Goal: Navigation & Orientation: Find specific page/section

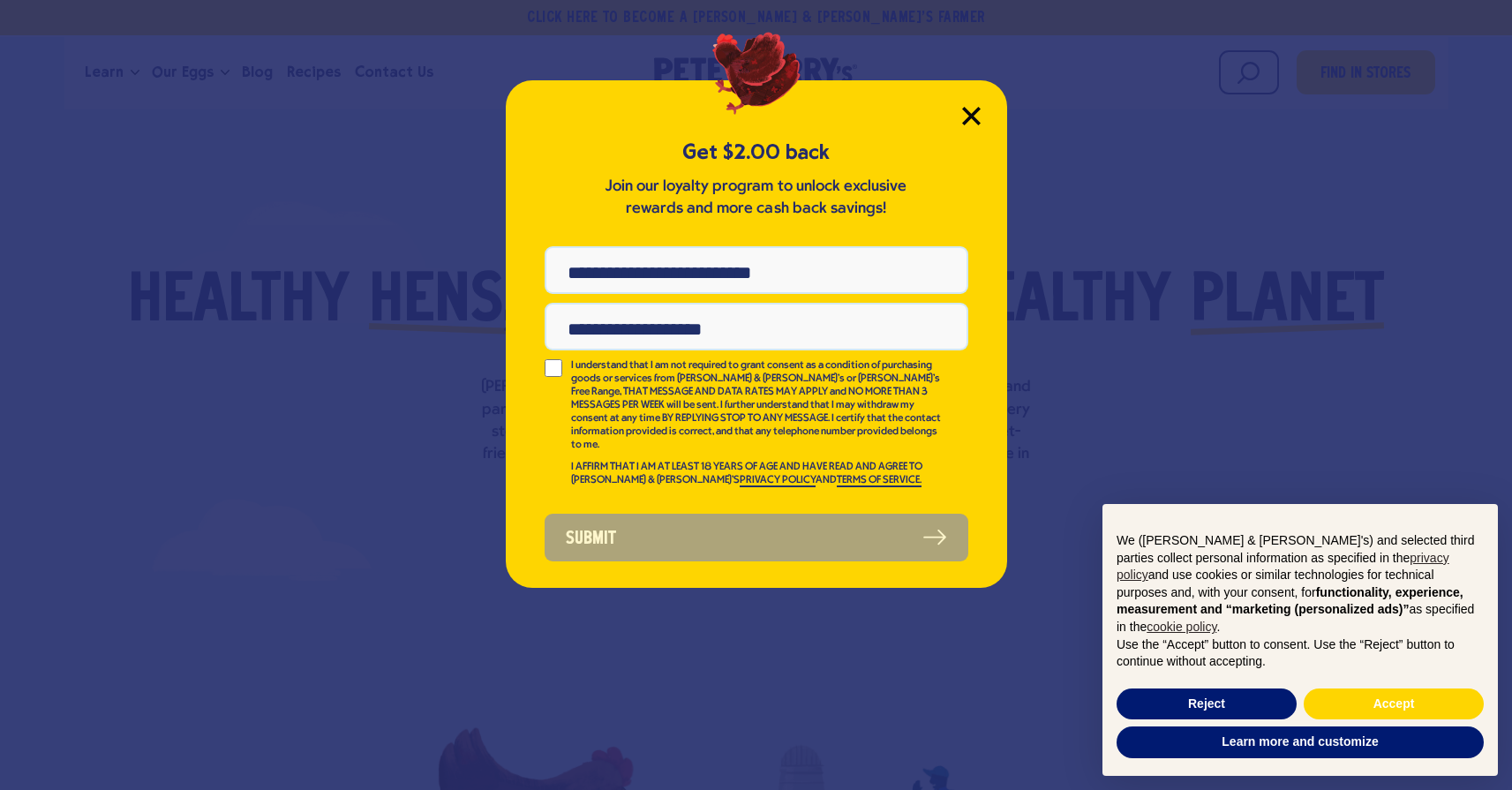
drag, startPoint x: 970, startPoint y: 110, endPoint x: 1068, endPoint y: 136, distance: 101.4
click at [971, 109] on icon "Close Modal" at bounding box center [971, 116] width 18 height 18
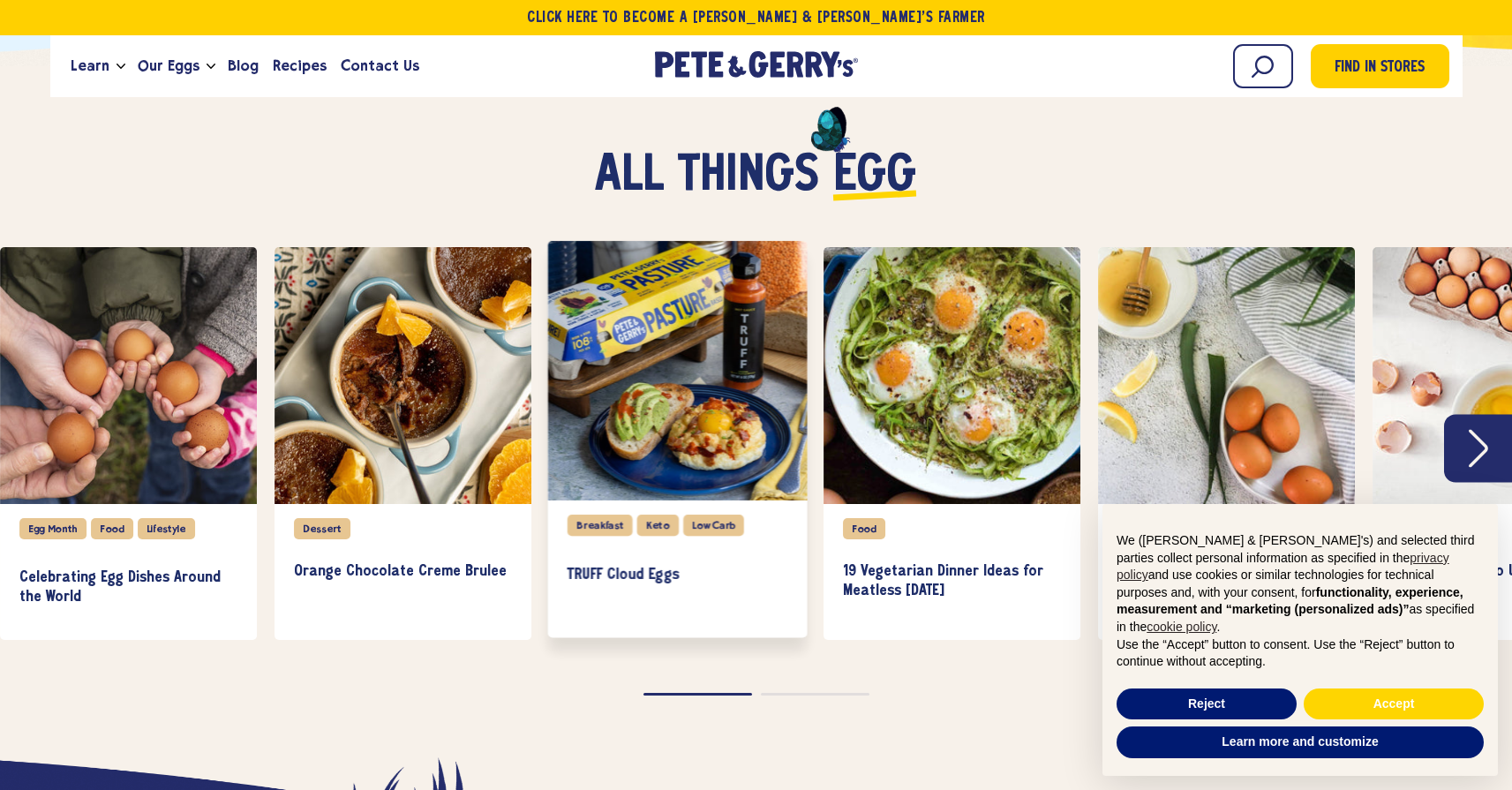
scroll to position [3836, 0]
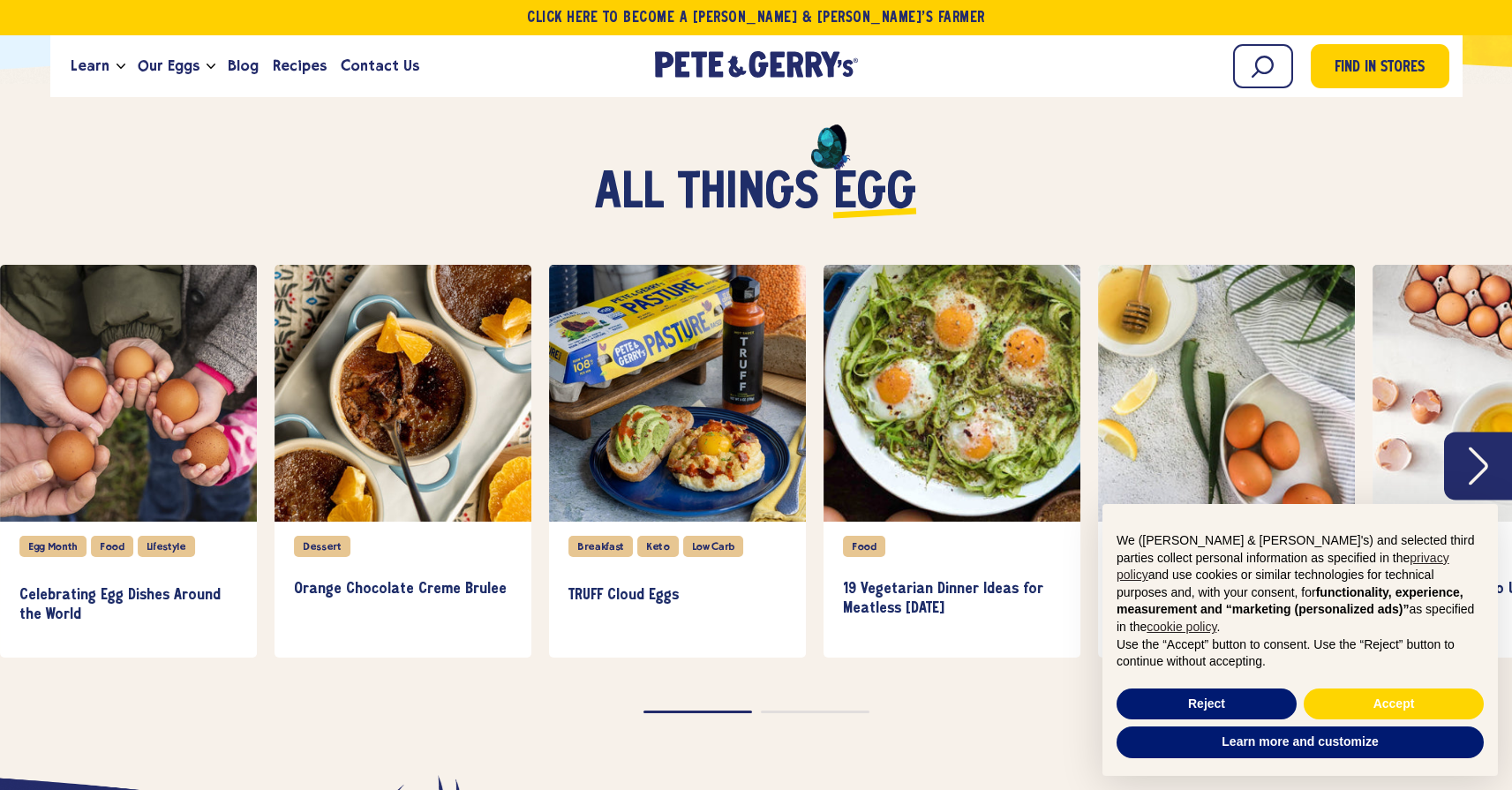
click at [1450, 470] on button "Next" at bounding box center [1479, 467] width 68 height 68
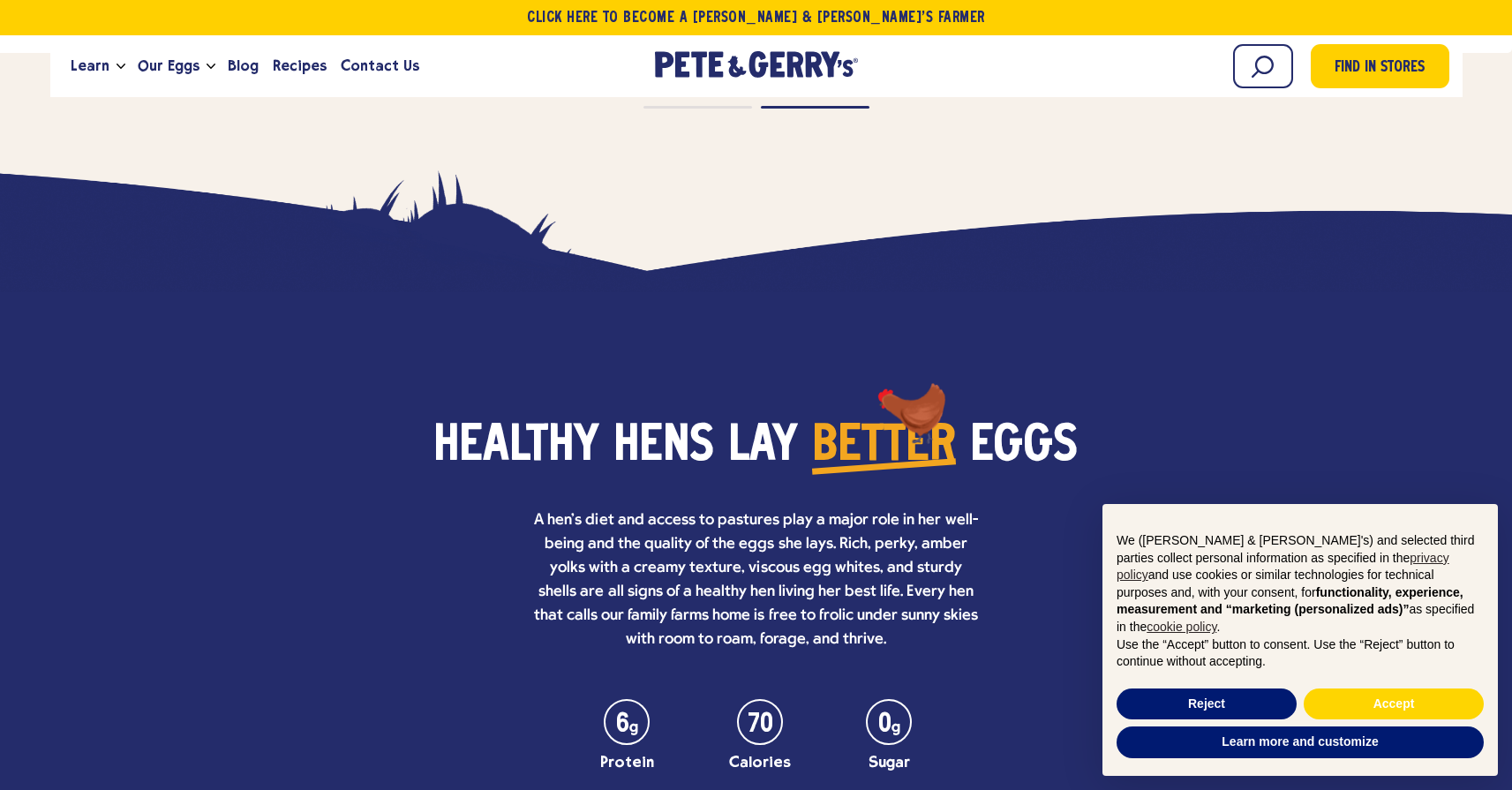
scroll to position [4818, 0]
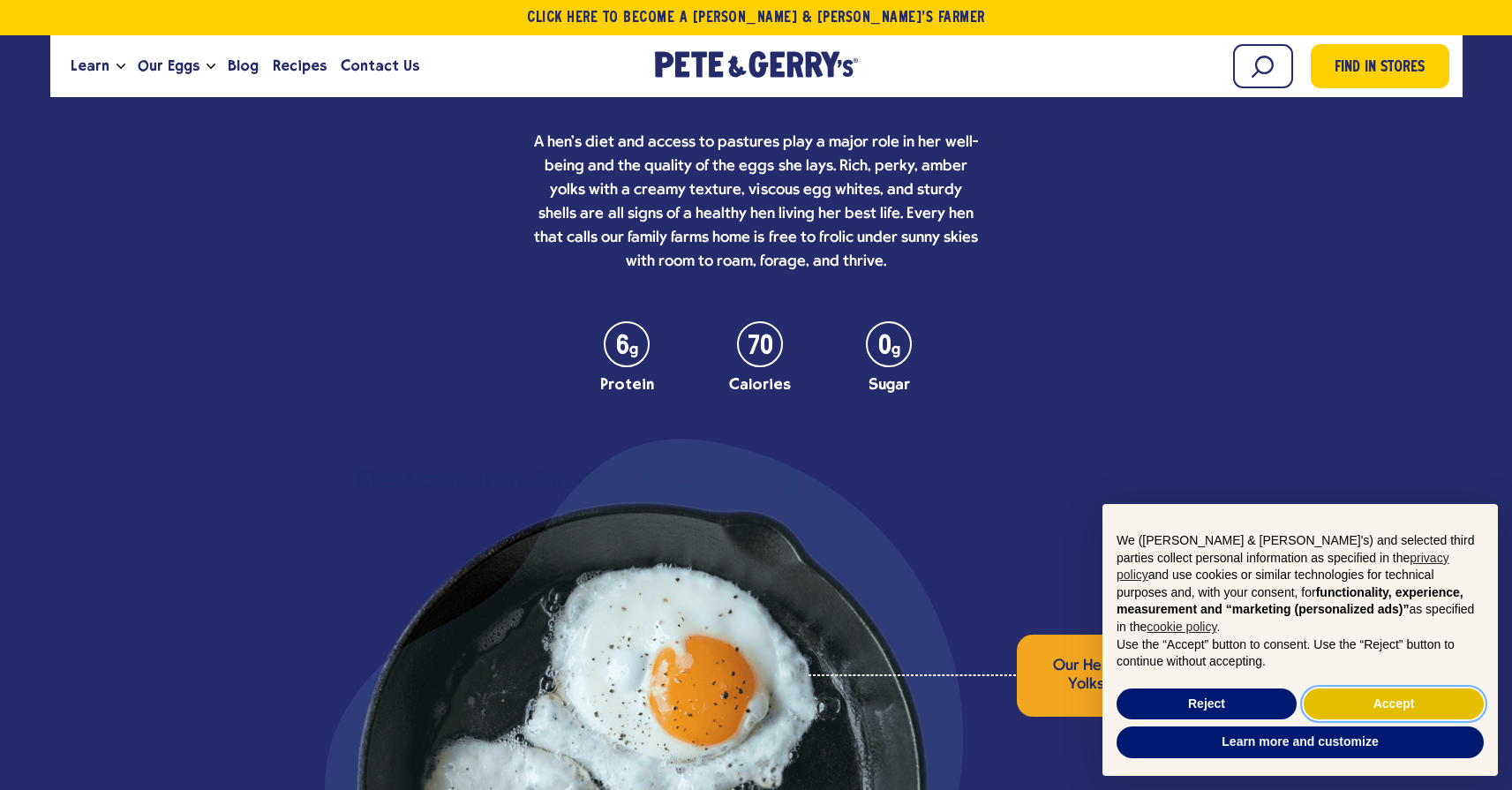
click at [1425, 701] on button "Accept" at bounding box center [1394, 704] width 180 height 32
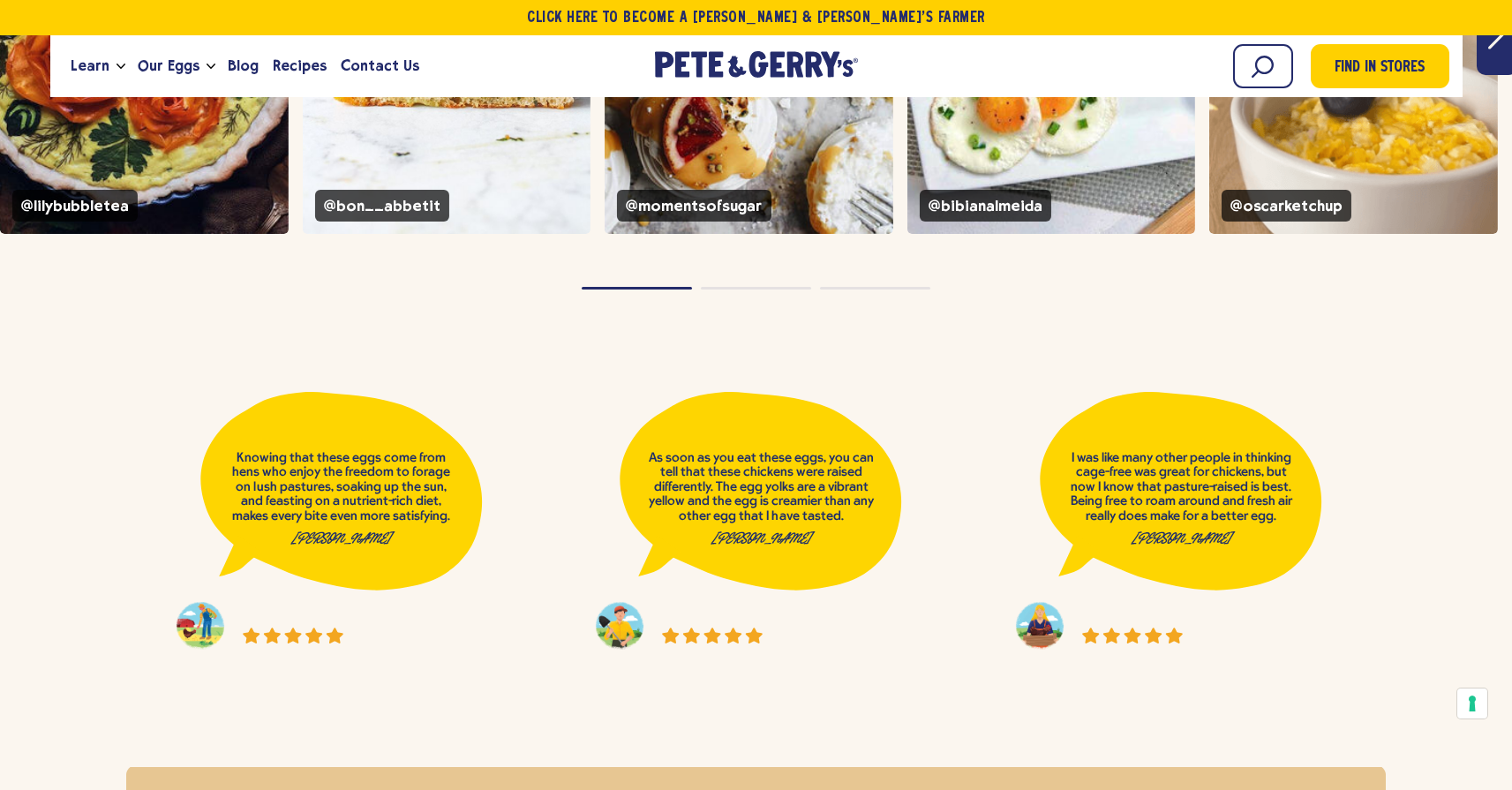
scroll to position [6639, 0]
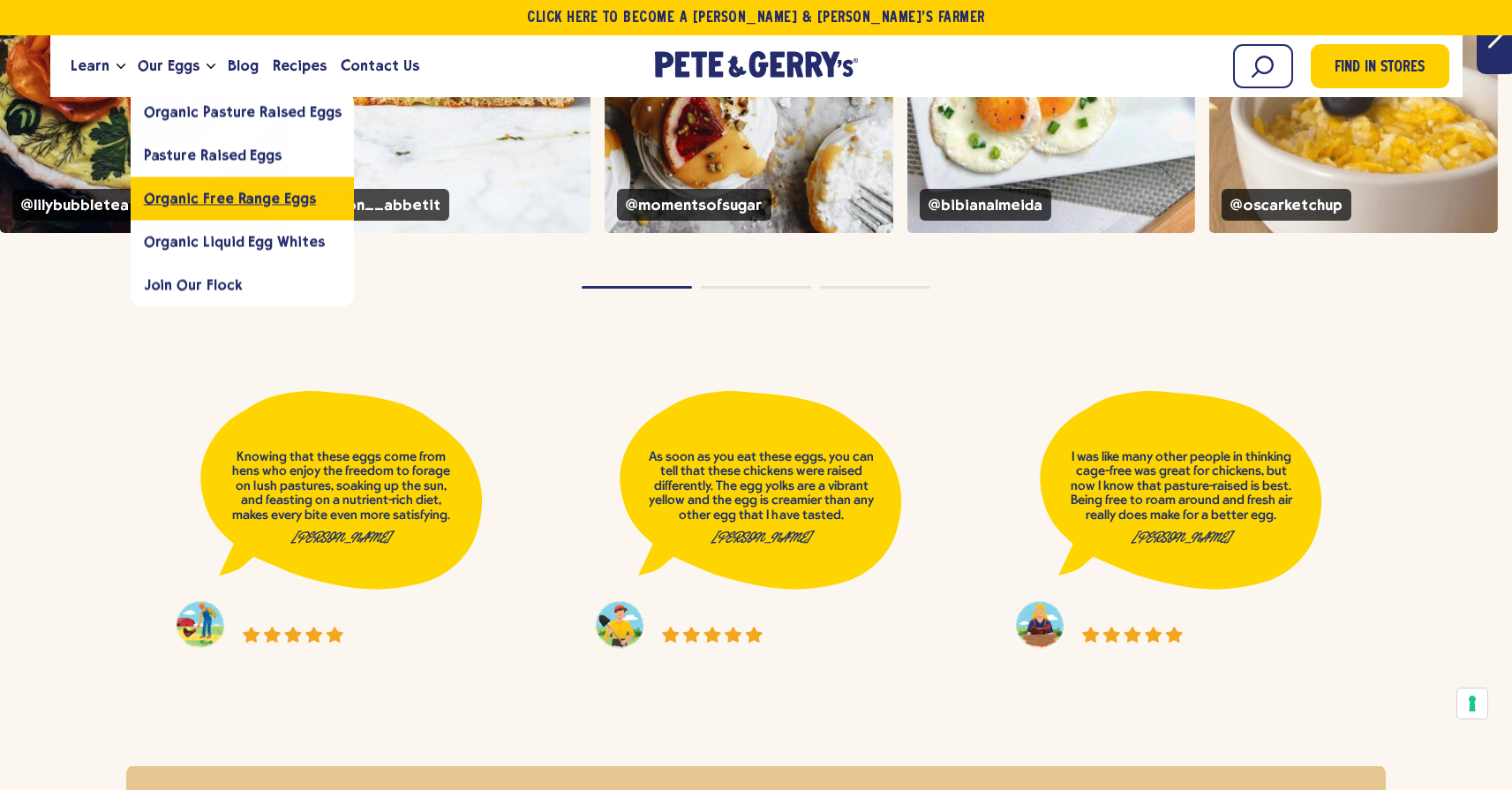
click at [187, 194] on span "Organic Free Range Eggs" at bounding box center [229, 198] width 172 height 17
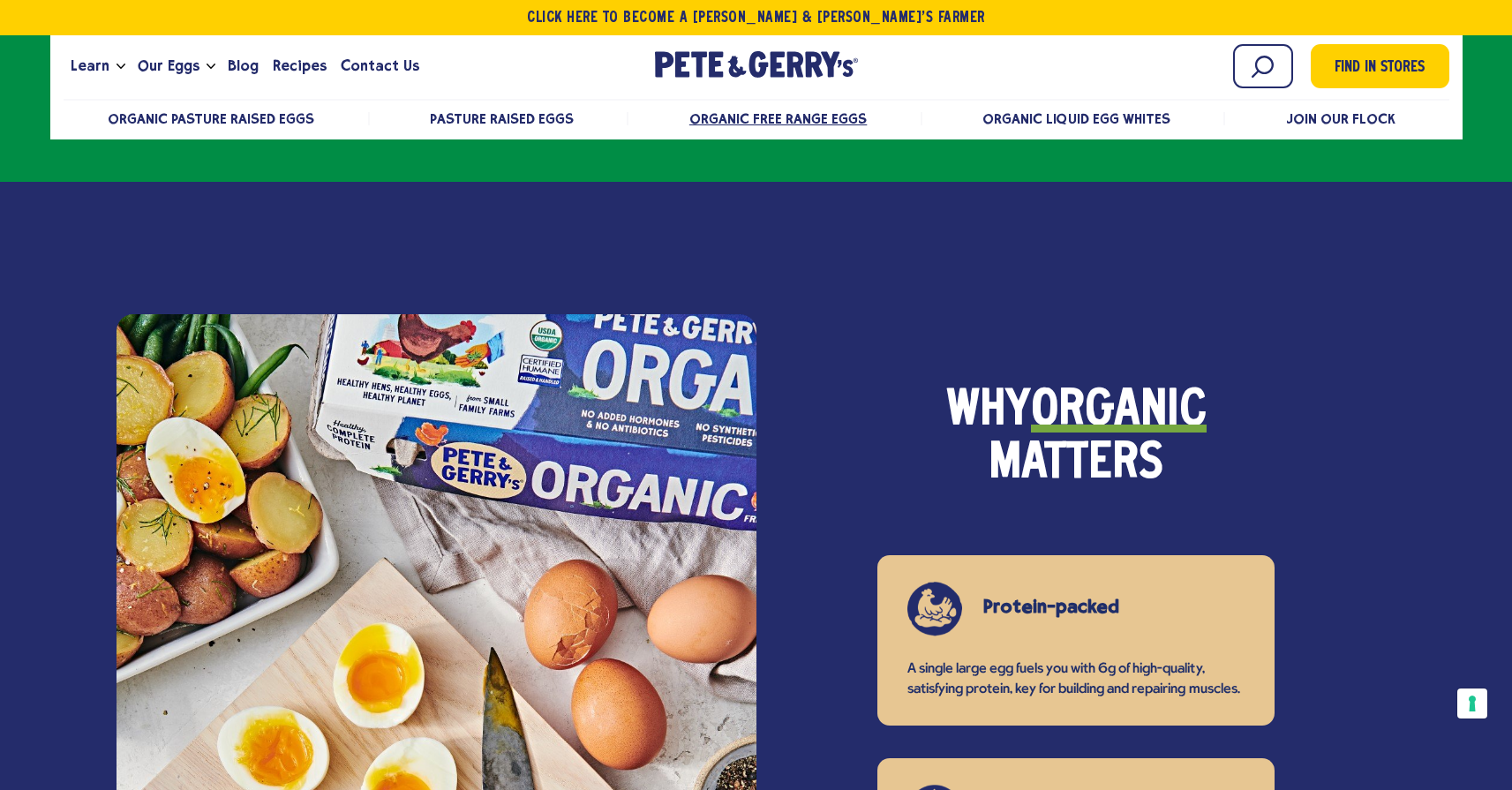
scroll to position [1054, 0]
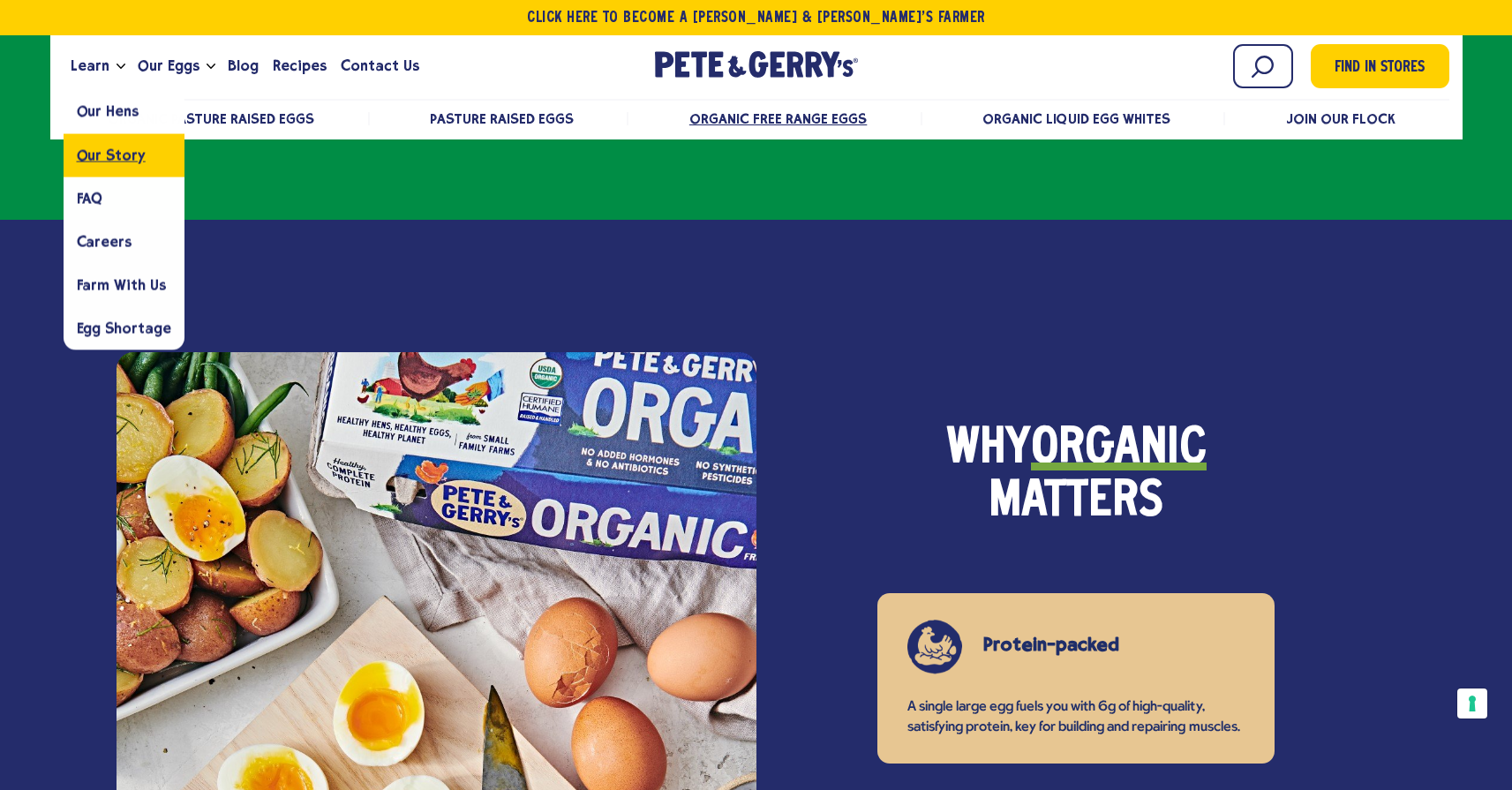
click at [100, 150] on span "Our Story" at bounding box center [110, 155] width 69 height 17
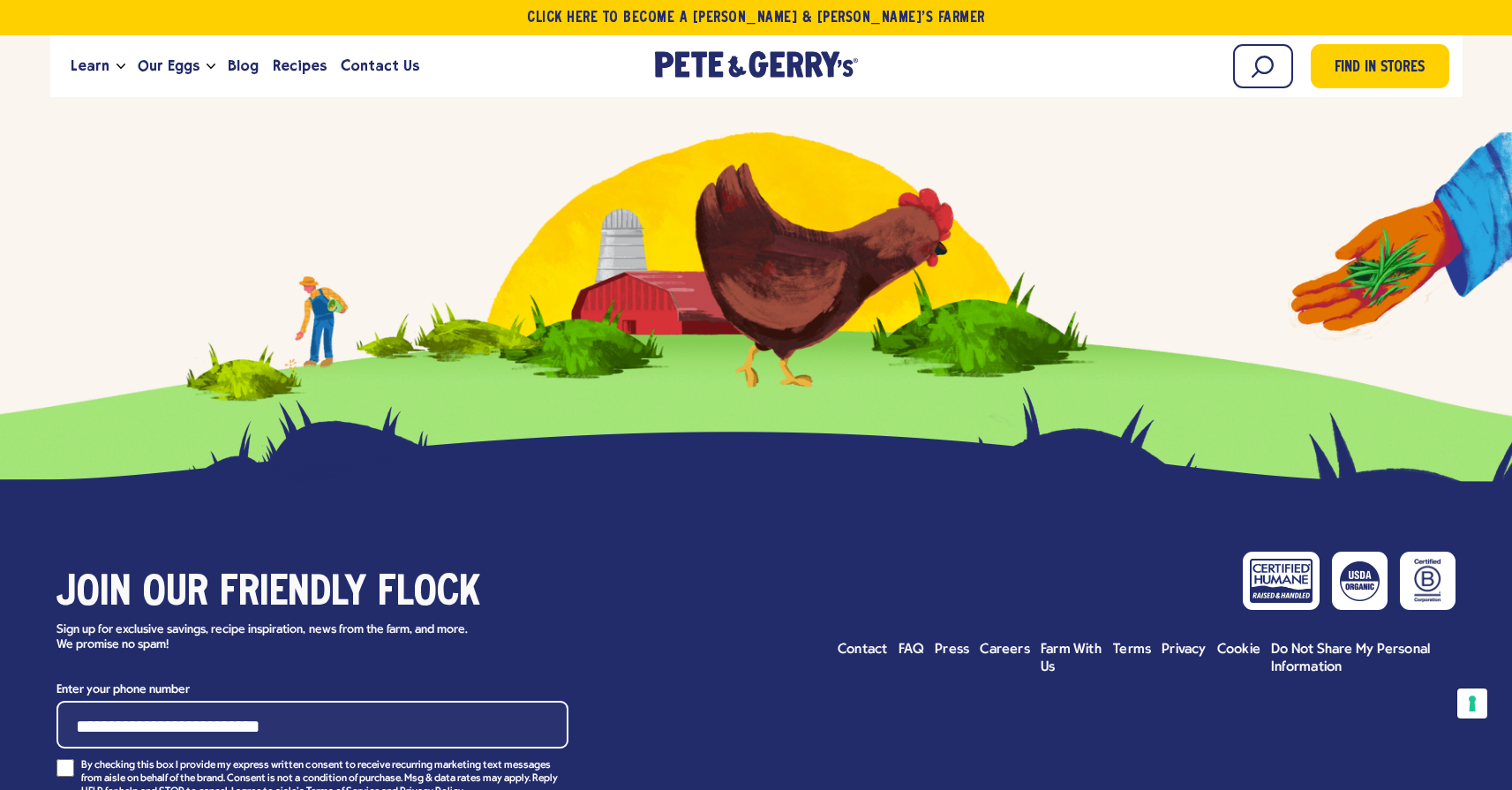
scroll to position [7824, 0]
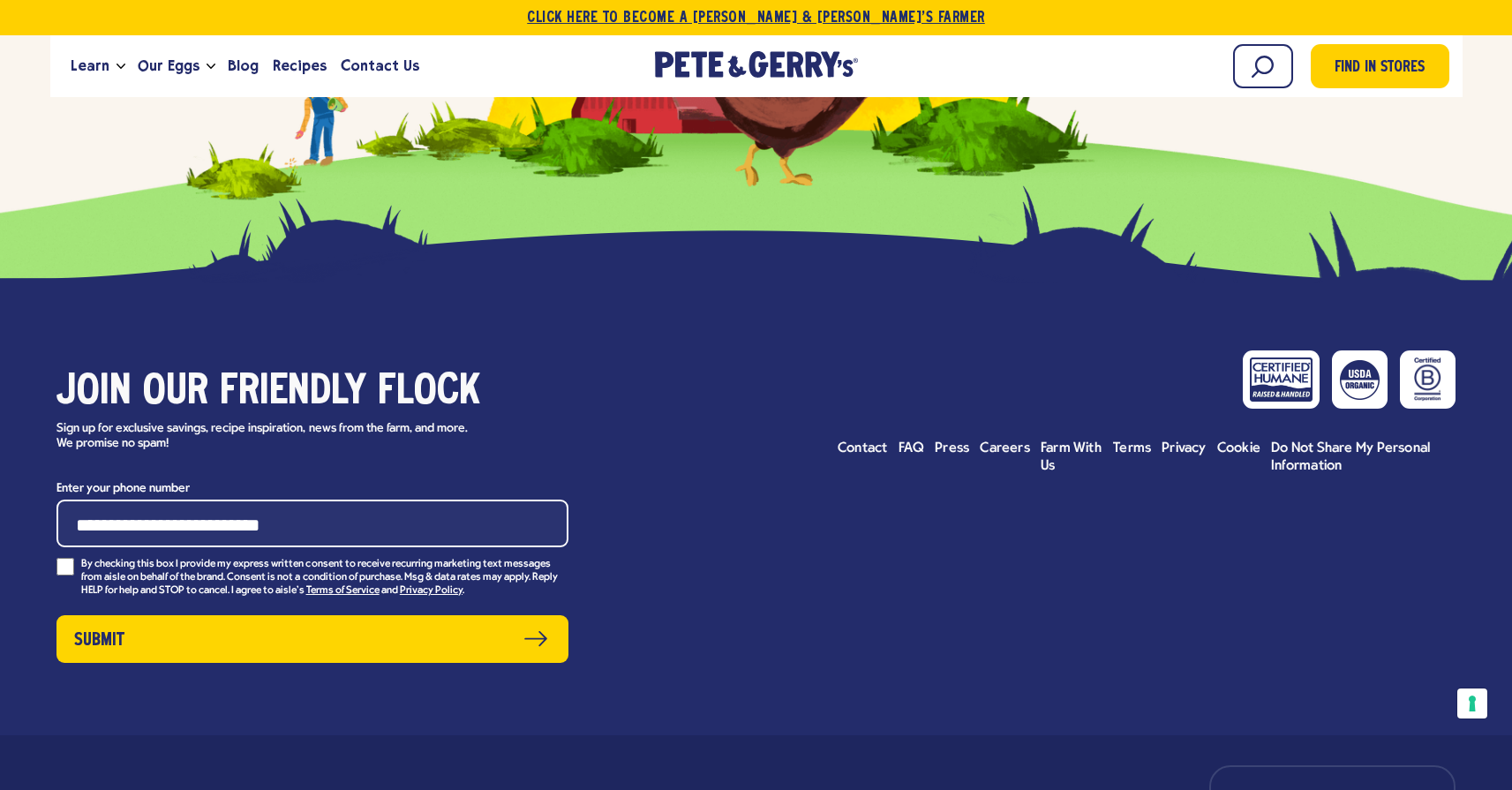
click at [769, 18] on link "Click Here To Become a [PERSON_NAME] & [PERSON_NAME]’s Farmer" at bounding box center [756, 17] width 1512 height 35
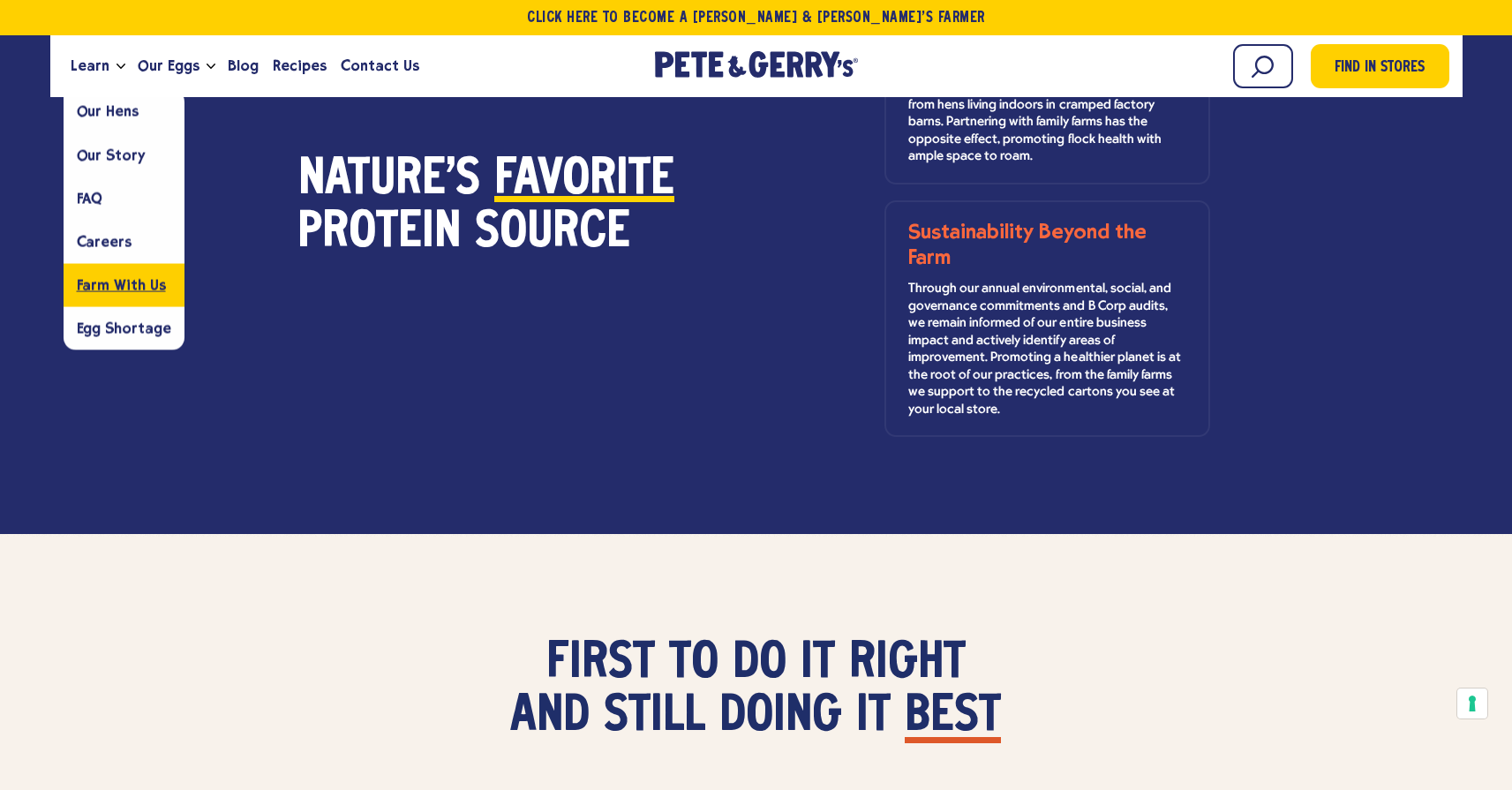
click at [103, 285] on span "Farm With Us" at bounding box center [121, 285] width 89 height 17
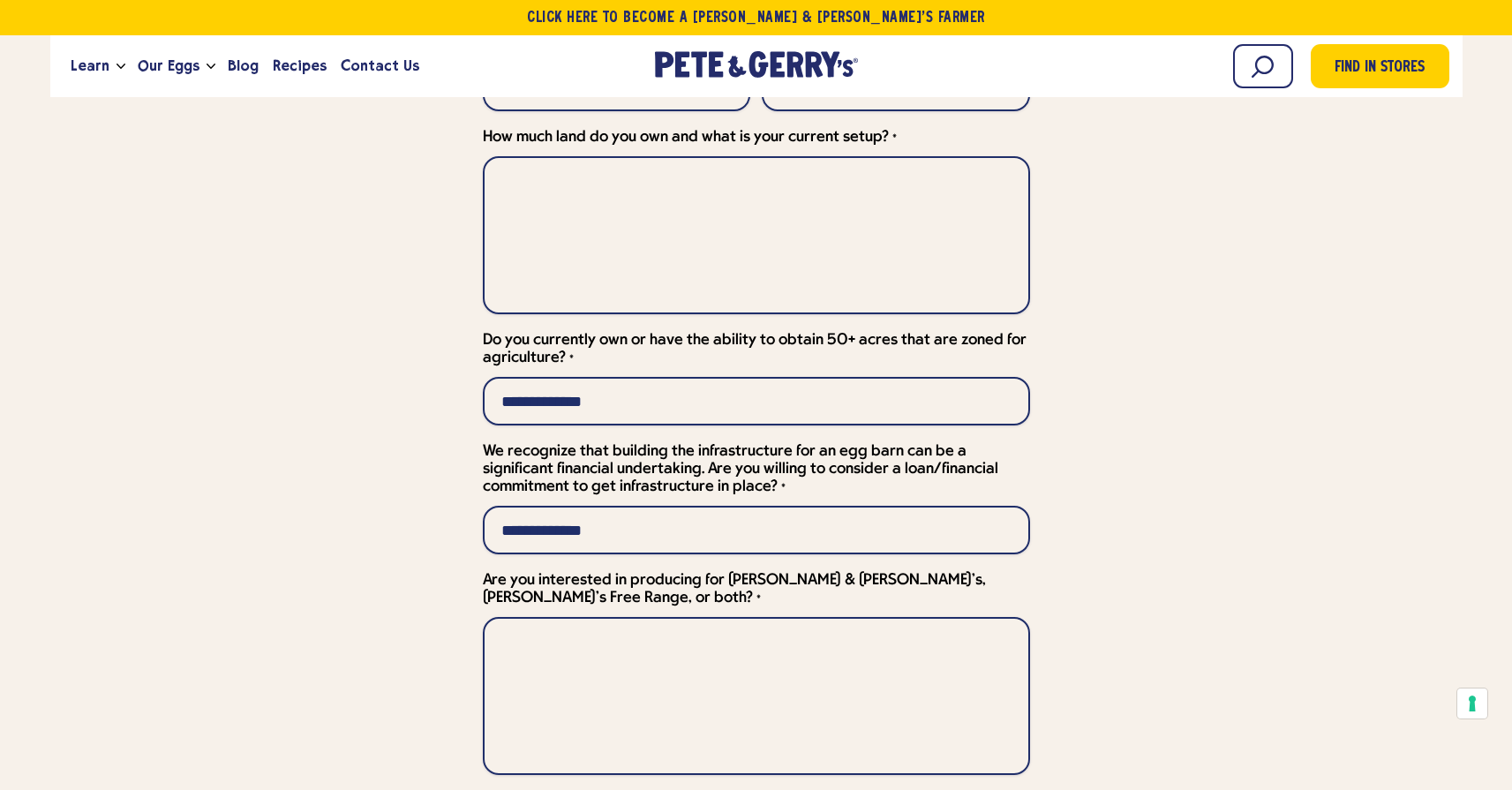
scroll to position [6182, 0]
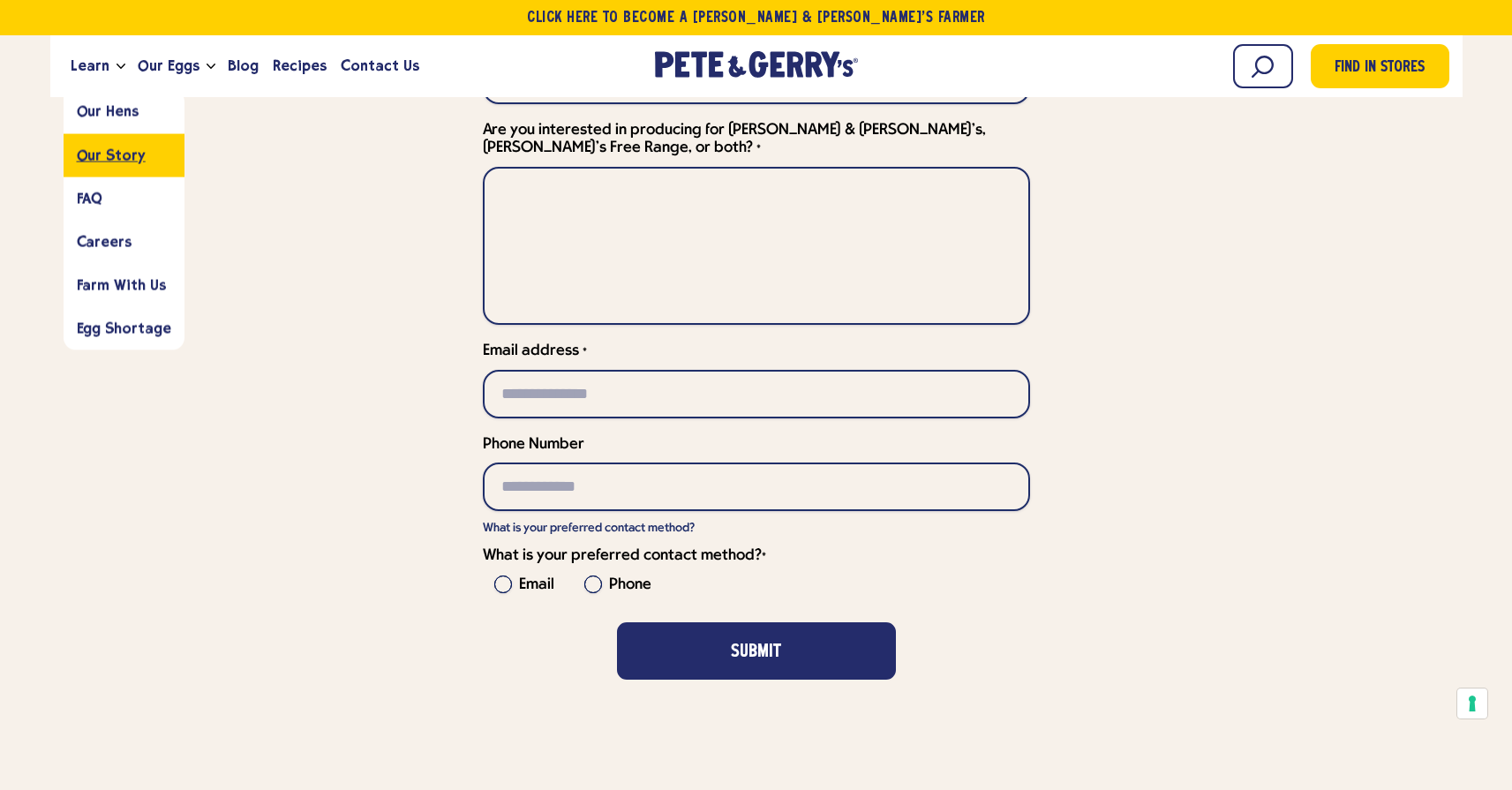
click at [116, 157] on span "Our Story" at bounding box center [110, 155] width 69 height 17
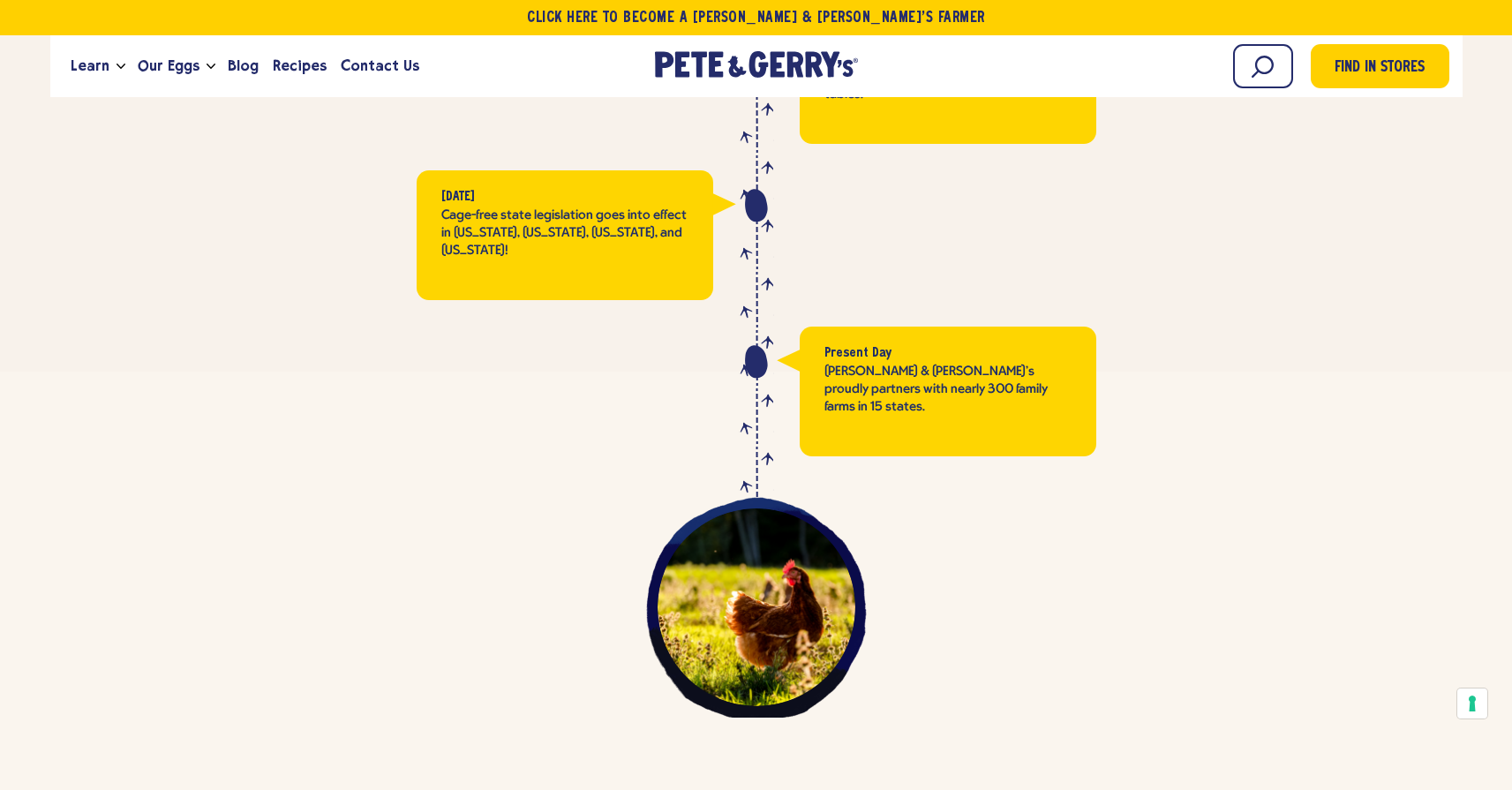
scroll to position [5459, 0]
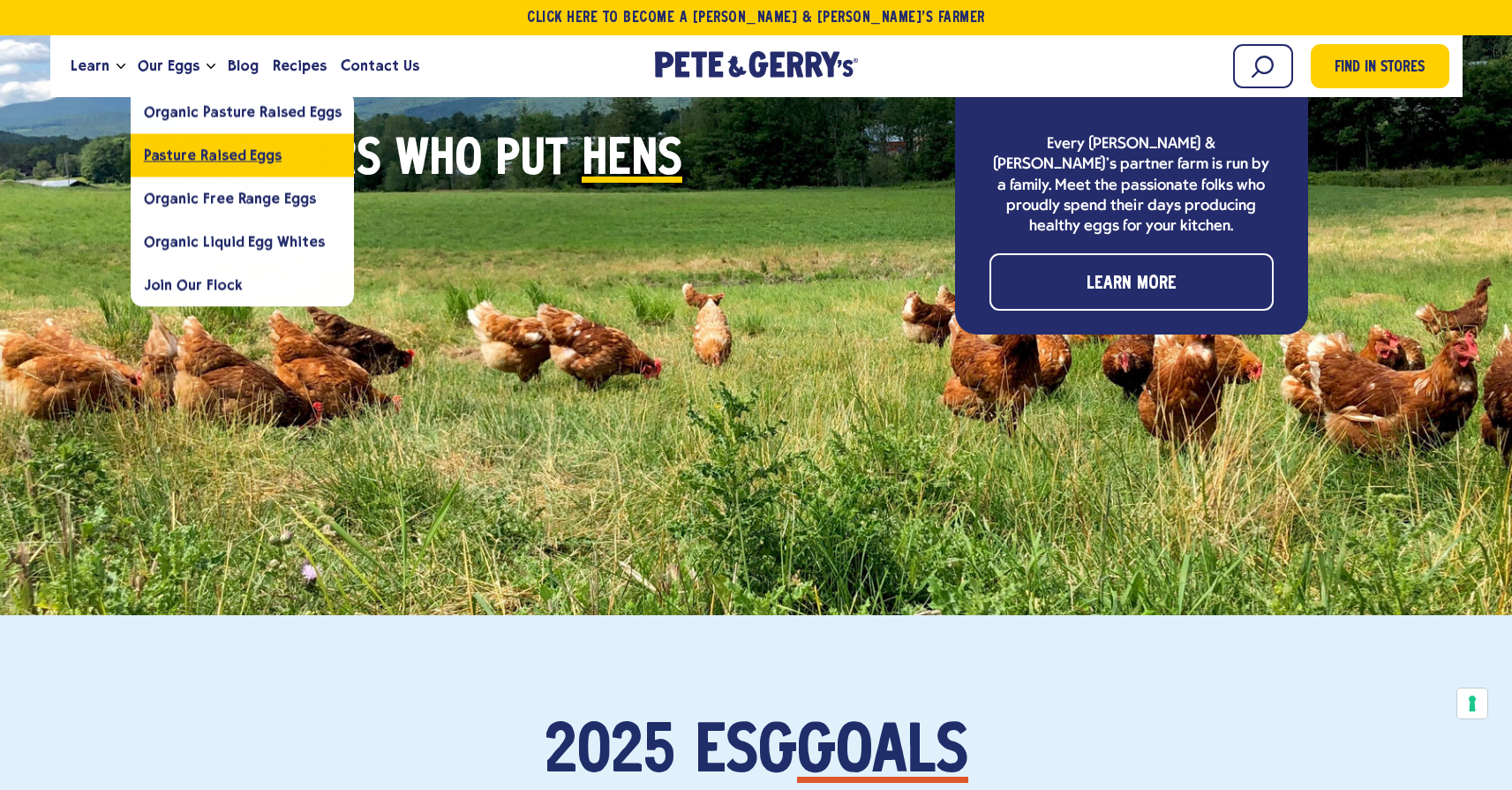
click at [184, 146] on span "Pasture Raised Eggs" at bounding box center [213, 155] width 138 height 17
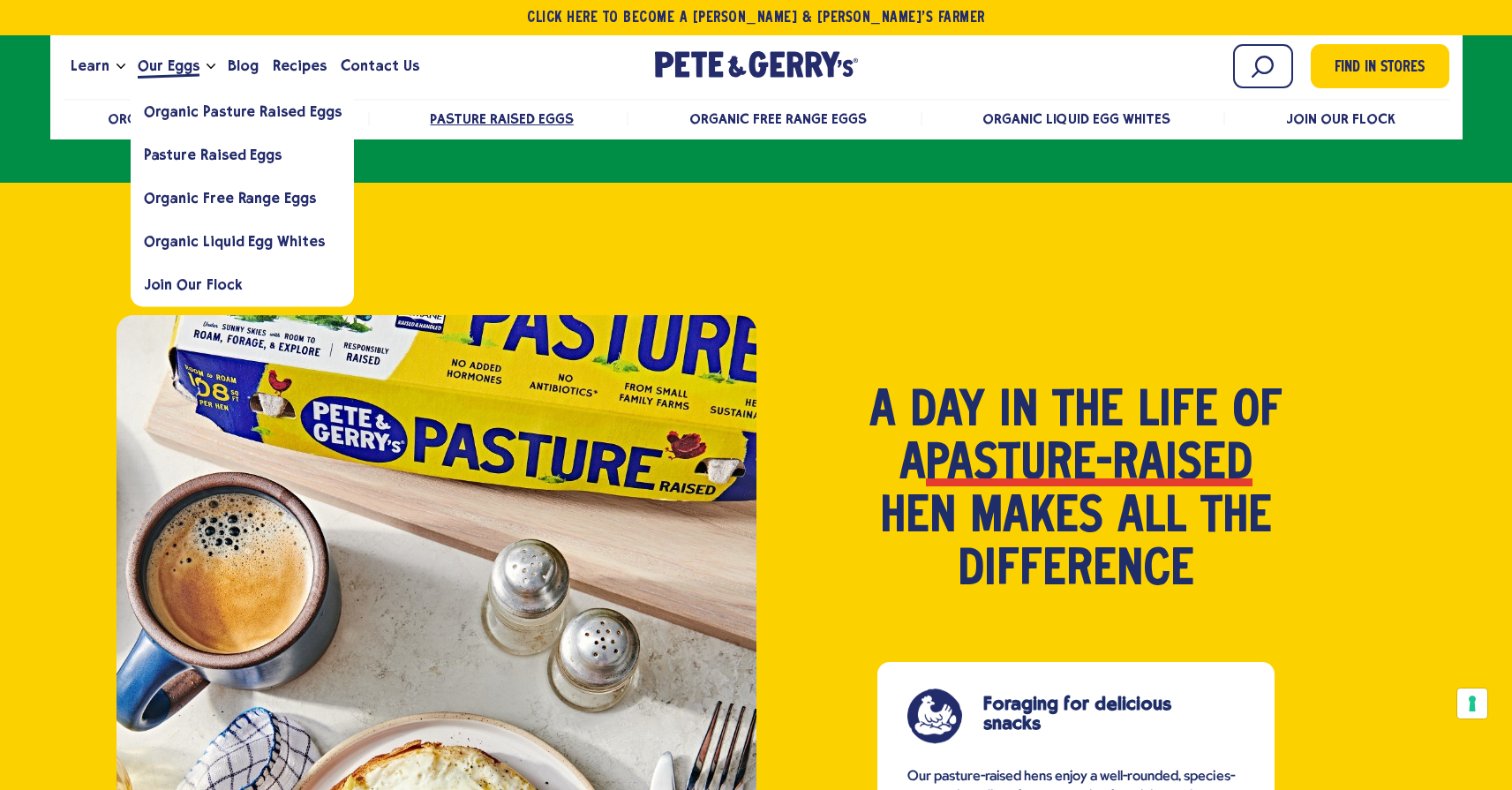
scroll to position [1008, 0]
click at [188, 92] on link "Organic Pasture Raised Eggs" at bounding box center [243, 111] width 225 height 43
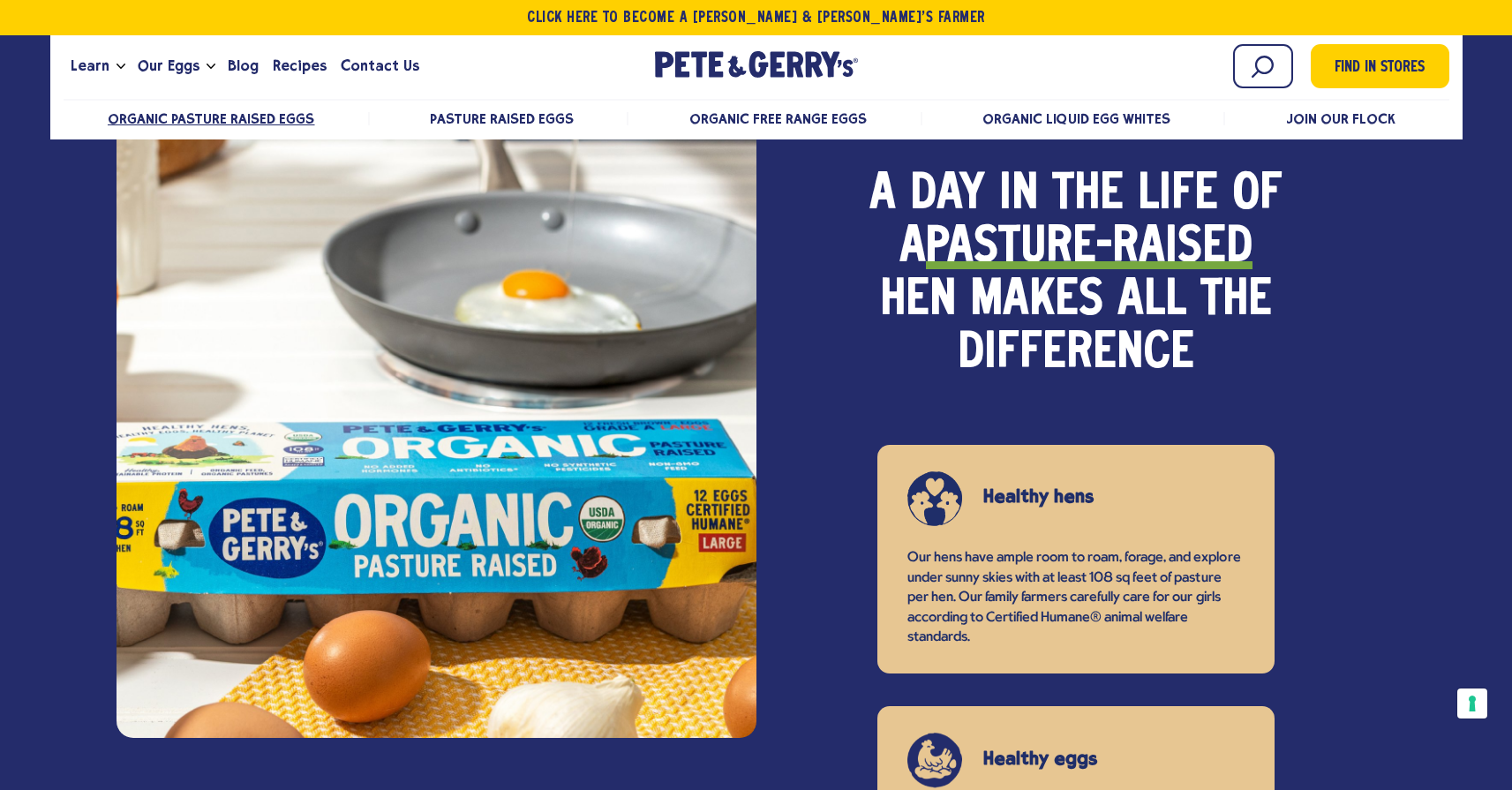
scroll to position [1328, 0]
